Goal: Transaction & Acquisition: Subscribe to service/newsletter

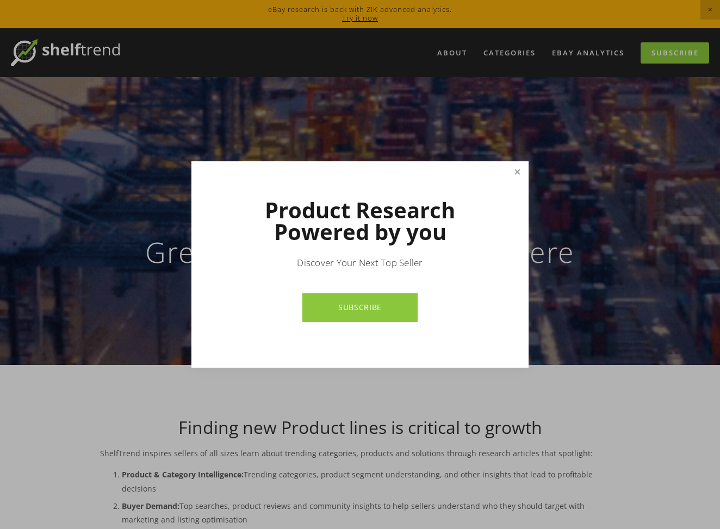
click at [517, 164] on link "Close" at bounding box center [517, 172] width 19 height 19
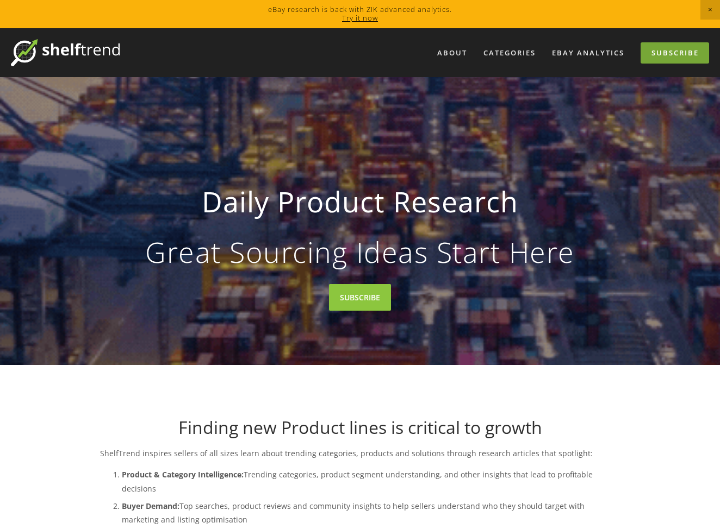
click at [668, 52] on link "Subscribe" at bounding box center [674, 52] width 68 height 21
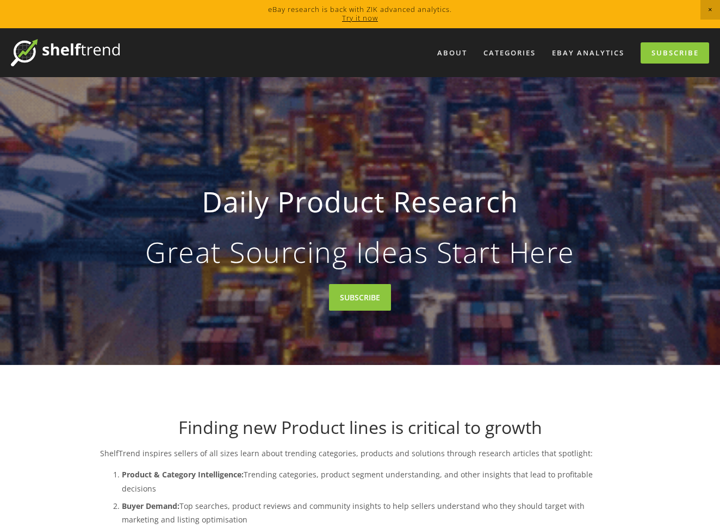
click at [358, 15] on link "Try it now" at bounding box center [360, 18] width 36 height 10
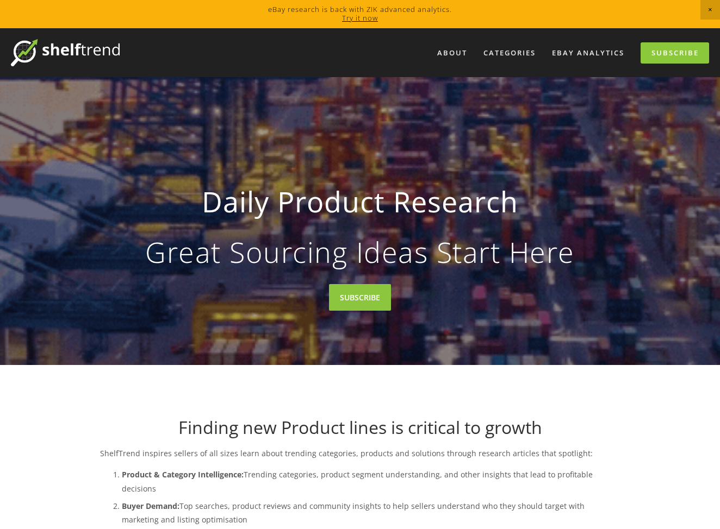
click at [47, 55] on img at bounding box center [65, 52] width 109 height 27
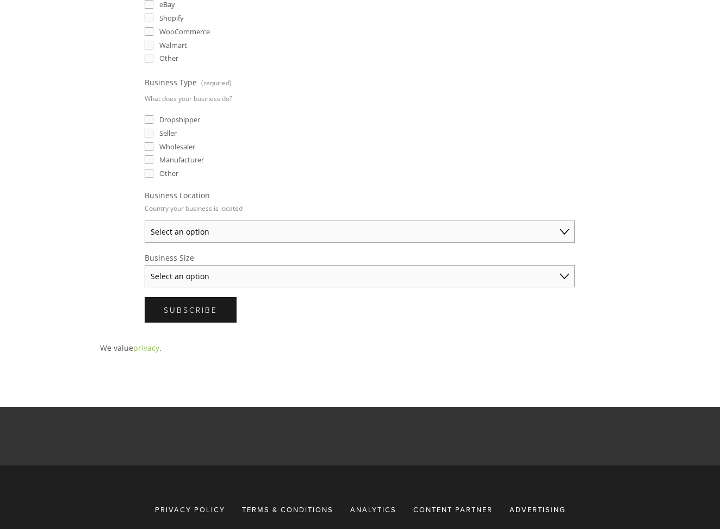
scroll to position [423, 0]
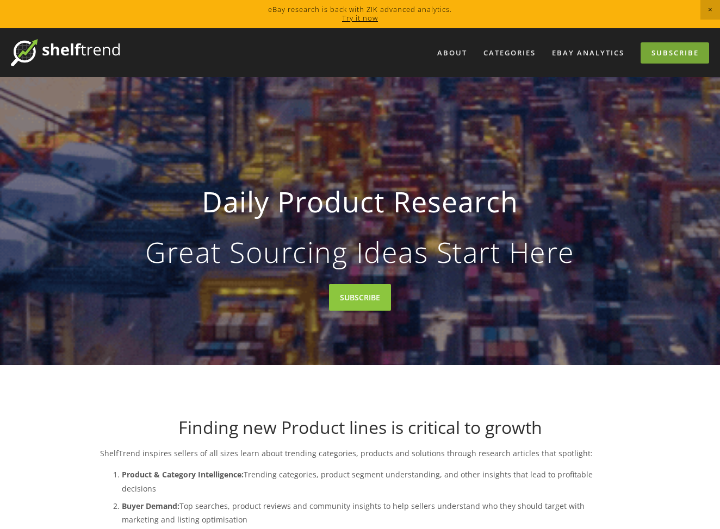
click at [654, 53] on link "Subscribe" at bounding box center [674, 52] width 68 height 21
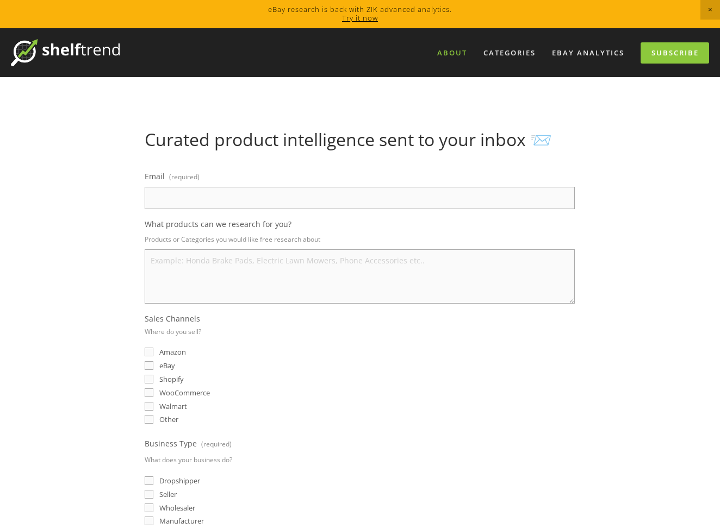
click at [449, 58] on link "About" at bounding box center [452, 53] width 44 height 18
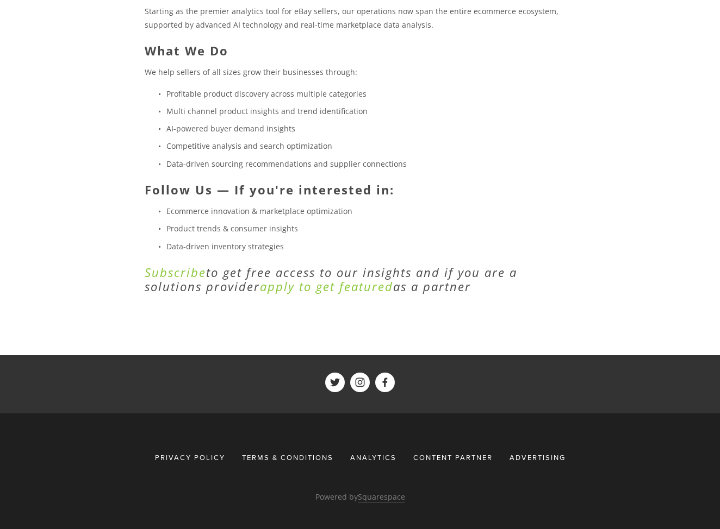
scroll to position [333, 0]
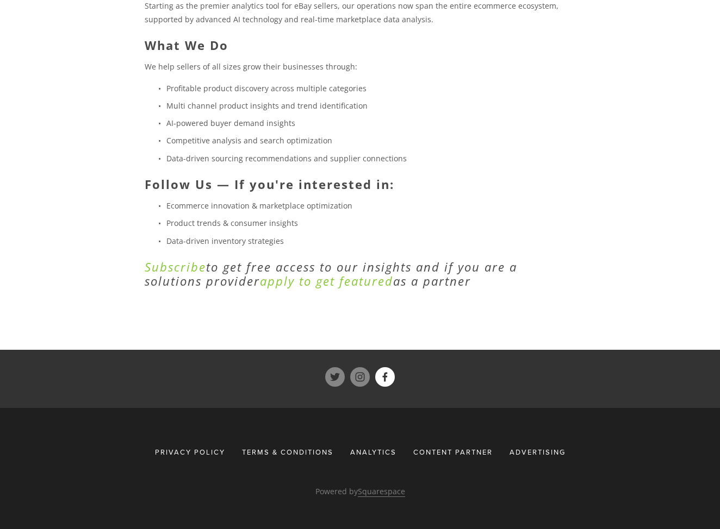
click at [391, 368] on use "ShelfTrend" at bounding box center [385, 377] width 20 height 20
